Goal: Information Seeking & Learning: Learn about a topic

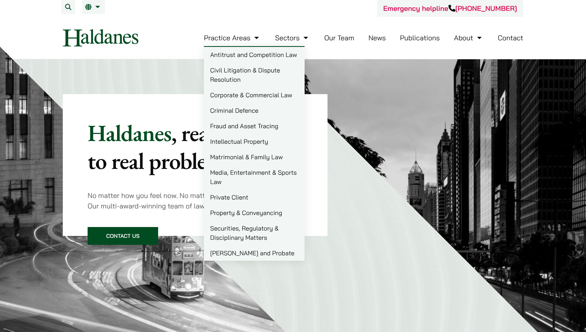
click at [226, 175] on link "Media, Entertainment & Sports Law" at bounding box center [254, 177] width 101 height 25
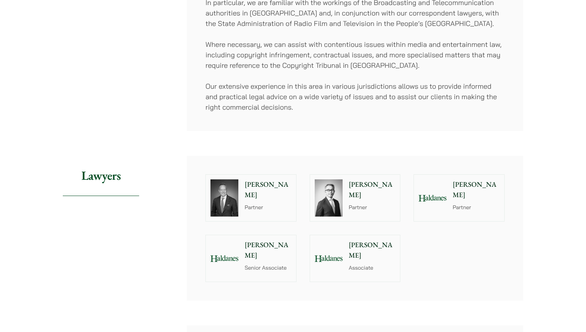
scroll to position [564, 0]
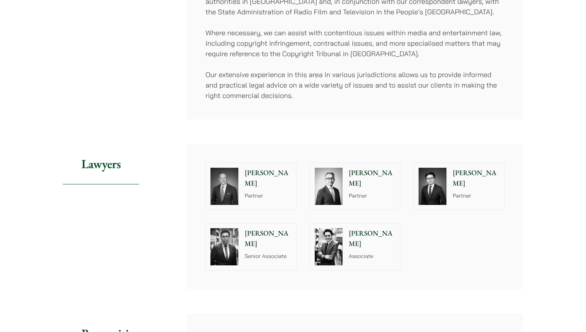
click at [272, 168] on p "John McLellan" at bounding box center [267, 178] width 47 height 21
click at [373, 179] on div "Michael Leow Partner" at bounding box center [373, 186] width 53 height 46
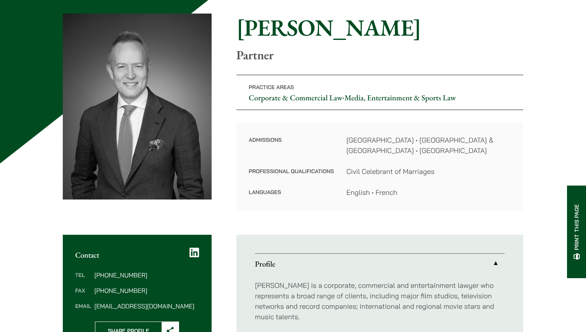
scroll to position [71, 0]
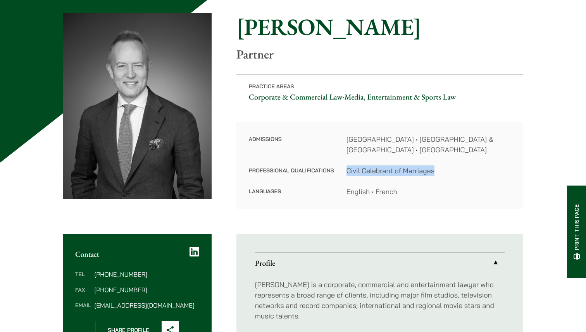
drag, startPoint x: 345, startPoint y: 170, endPoint x: 444, endPoint y: 169, distance: 99.5
click at [444, 169] on dl "Admissions [GEOGRAPHIC_DATA] • [GEOGRAPHIC_DATA] & [GEOGRAPHIC_DATA] • Australi…" at bounding box center [380, 165] width 262 height 63
click at [444, 169] on dd "Civil Celebrant of Marriages" at bounding box center [428, 170] width 164 height 10
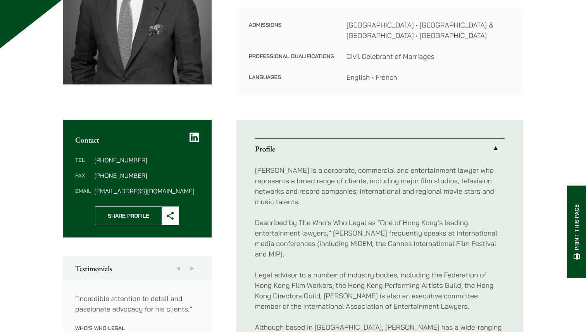
scroll to position [190, 0]
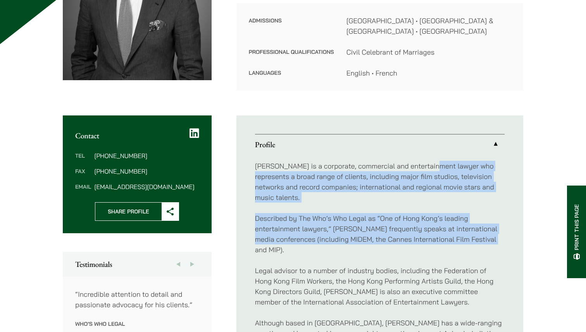
drag, startPoint x: 435, startPoint y: 163, endPoint x: 444, endPoint y: 238, distance: 76.1
click at [444, 238] on div "[PERSON_NAME] is a corporate, commercial and entertainment lawyer who represent…" at bounding box center [379, 302] width 249 height 295
click at [444, 238] on p "Described by The Who’s Who Legal as “One of Hong Kong’s leading entertainment l…" at bounding box center [379, 234] width 249 height 42
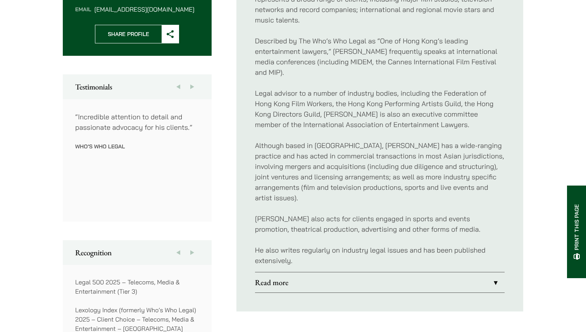
scroll to position [0, 0]
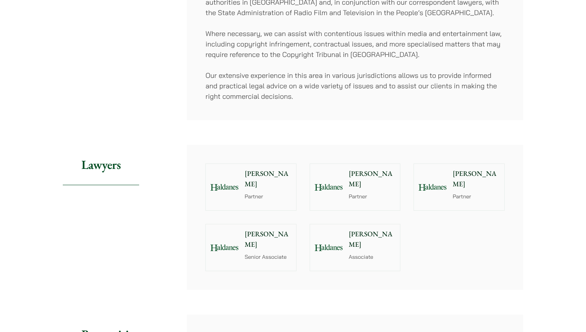
scroll to position [564, 0]
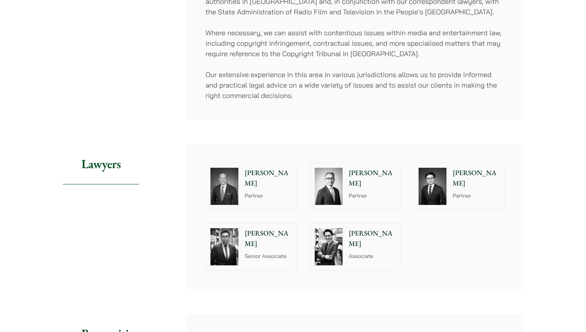
click at [475, 168] on p "[PERSON_NAME]" at bounding box center [475, 178] width 47 height 21
click at [235, 231] on img at bounding box center [224, 246] width 28 height 37
click at [351, 230] on div "Christopher Lin Associate" at bounding box center [373, 246] width 53 height 46
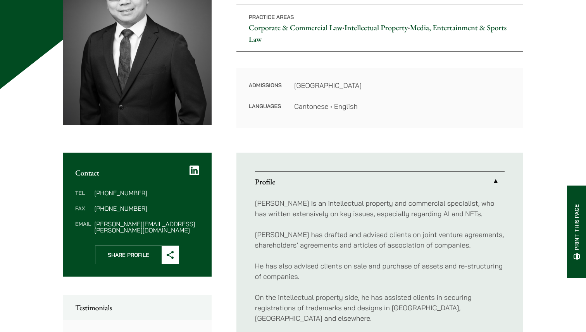
scroll to position [144, 0]
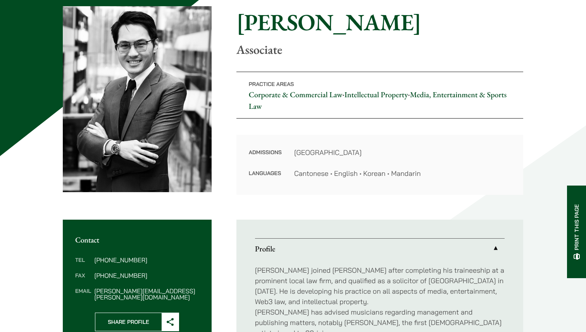
scroll to position [78, 0]
